Goal: Navigation & Orientation: Find specific page/section

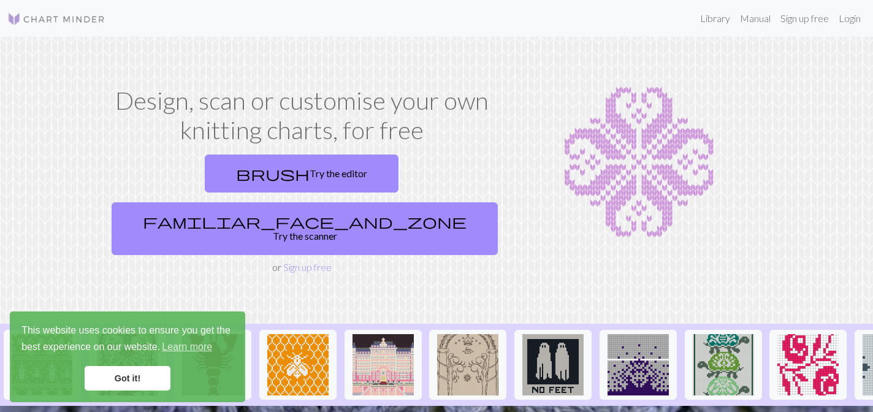
click at [122, 368] on link "Got it!" at bounding box center [128, 378] width 86 height 25
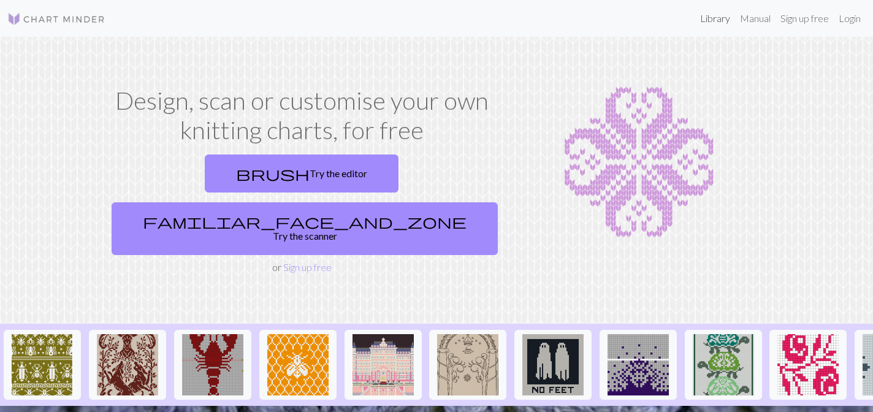
click at [716, 17] on link "Library" at bounding box center [715, 18] width 40 height 25
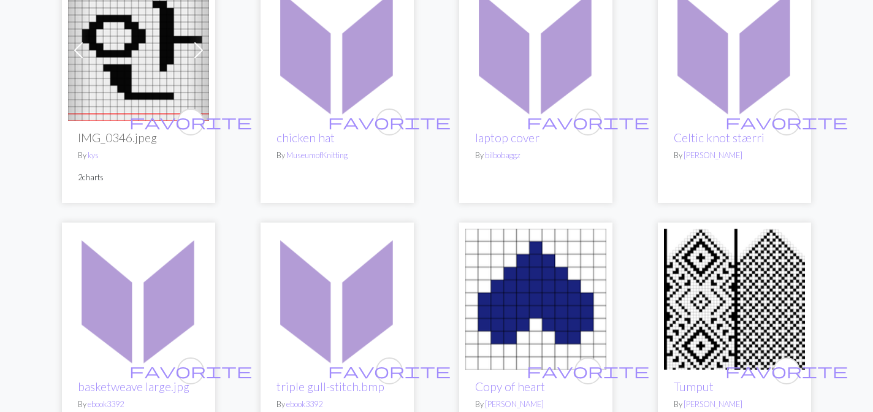
scroll to position [2808, 0]
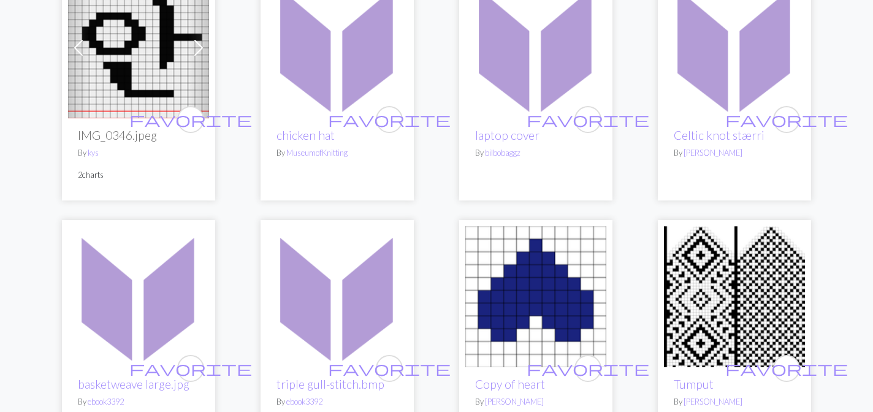
click at [707, 75] on img at bounding box center [734, 47] width 141 height 141
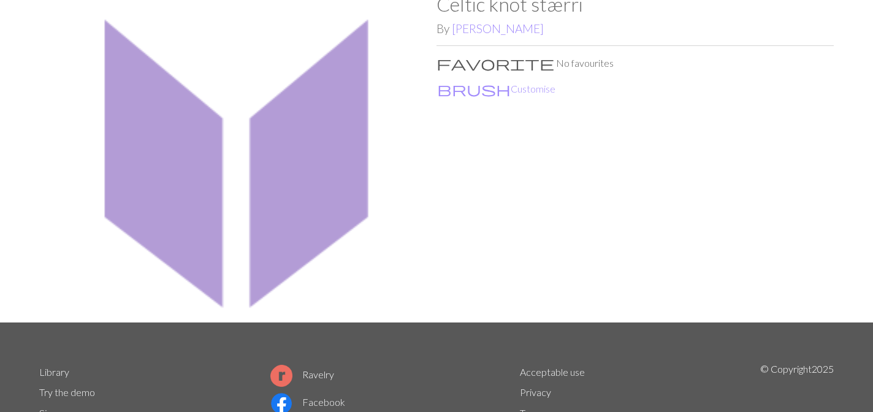
scroll to position [188, 0]
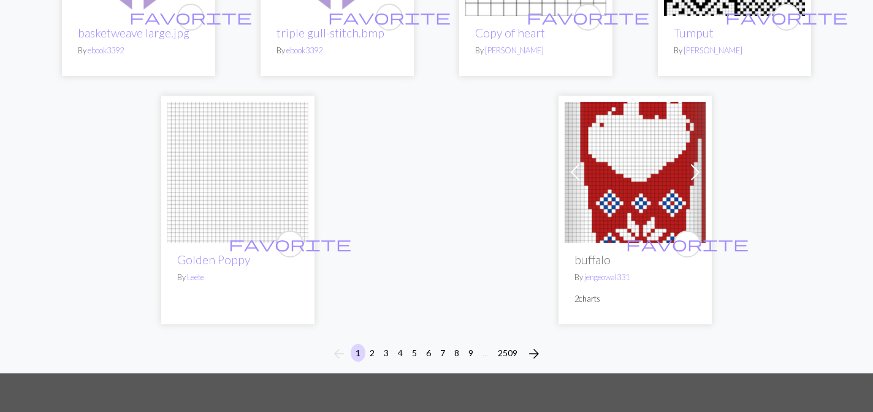
scroll to position [3183, 0]
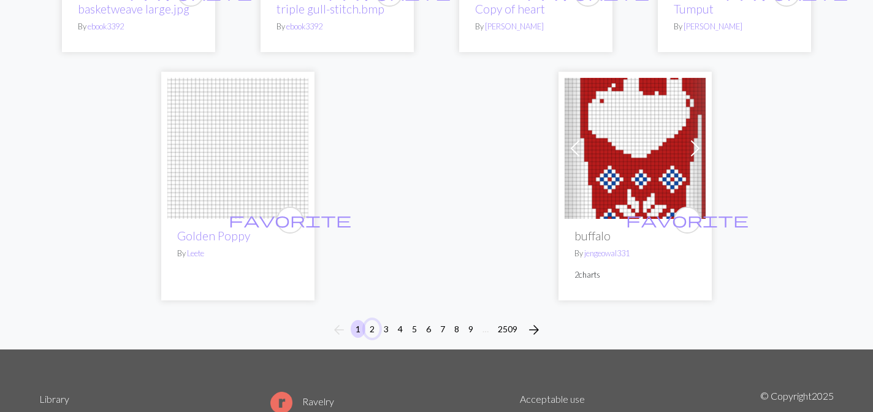
click at [369, 333] on button "2" at bounding box center [372, 329] width 15 height 18
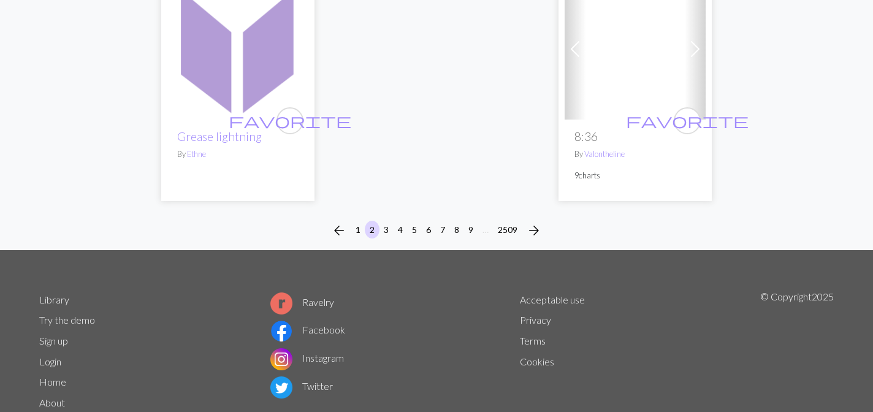
scroll to position [3283, 0]
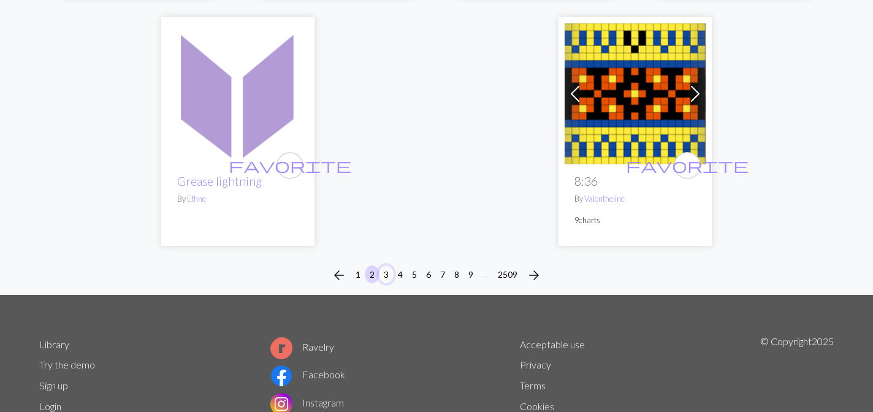
click at [387, 265] on button "3" at bounding box center [386, 274] width 15 height 18
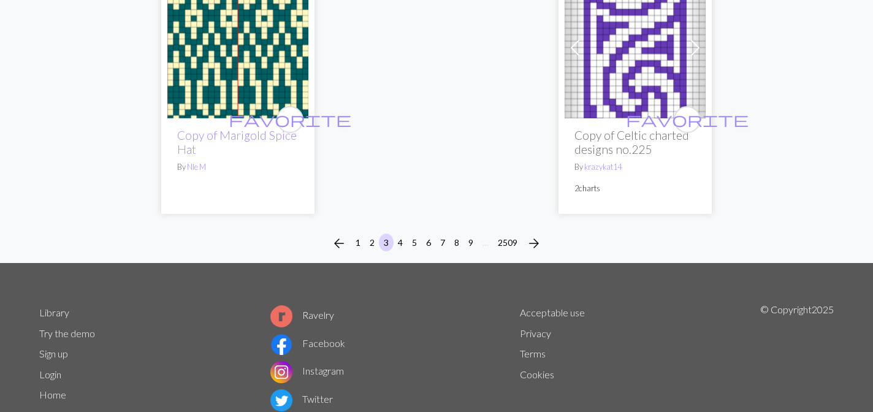
scroll to position [3224, 0]
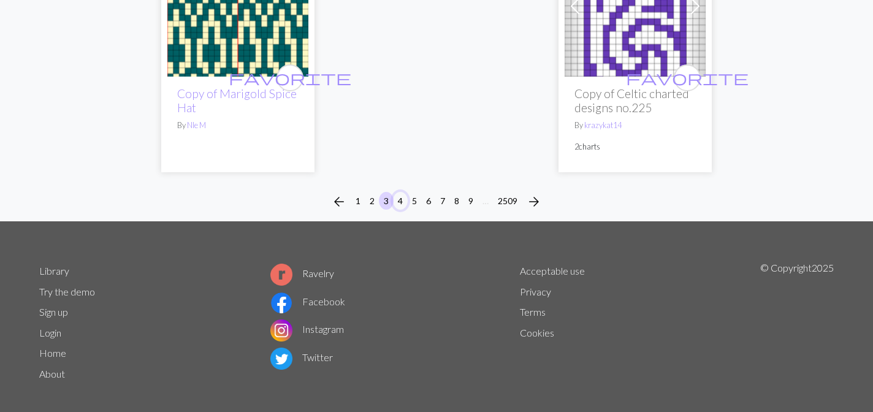
click at [404, 192] on button "4" at bounding box center [400, 201] width 15 height 18
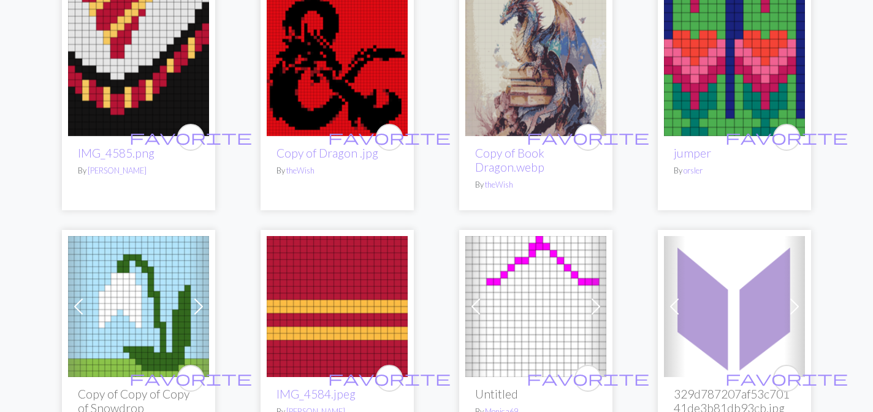
scroll to position [1216, 0]
